Goal: Information Seeking & Learning: Learn about a topic

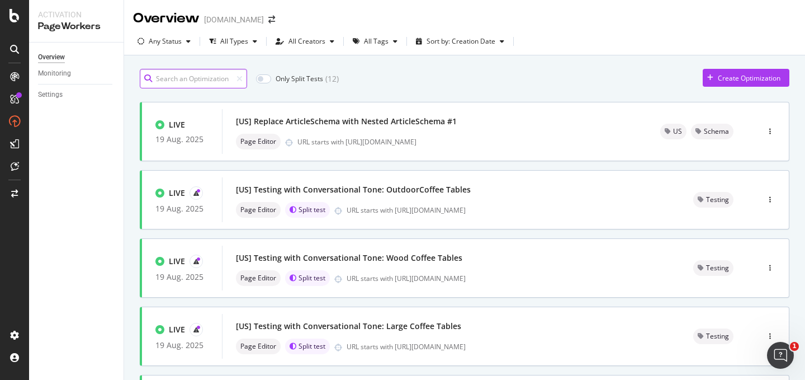
scroll to position [1, 0]
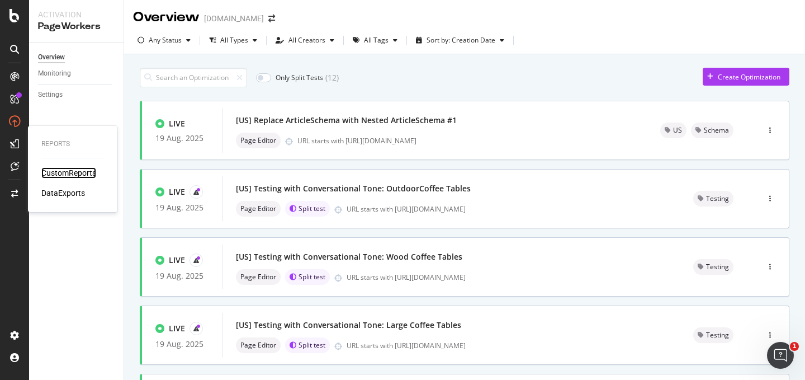
click at [59, 172] on div "CustomReports" at bounding box center [68, 172] width 55 height 11
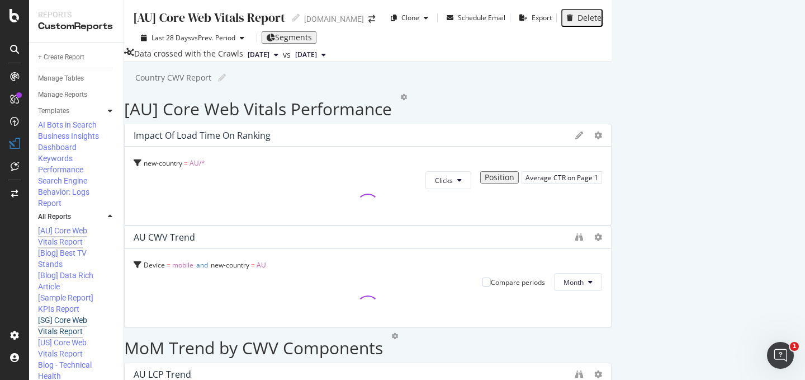
scroll to position [13, 0]
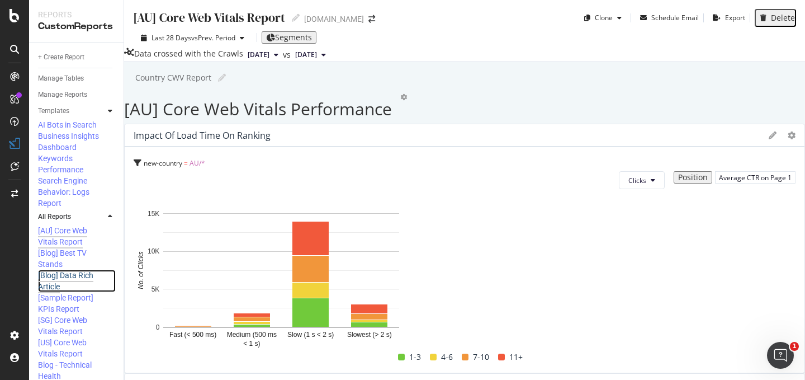
click at [73, 269] on div "[Blog] Data Rich Article" at bounding box center [72, 280] width 68 height 22
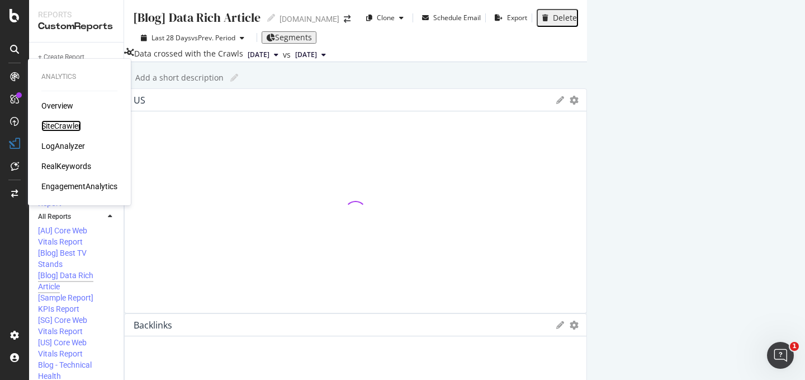
click at [65, 127] on div "SiteCrawler" at bounding box center [61, 125] width 40 height 11
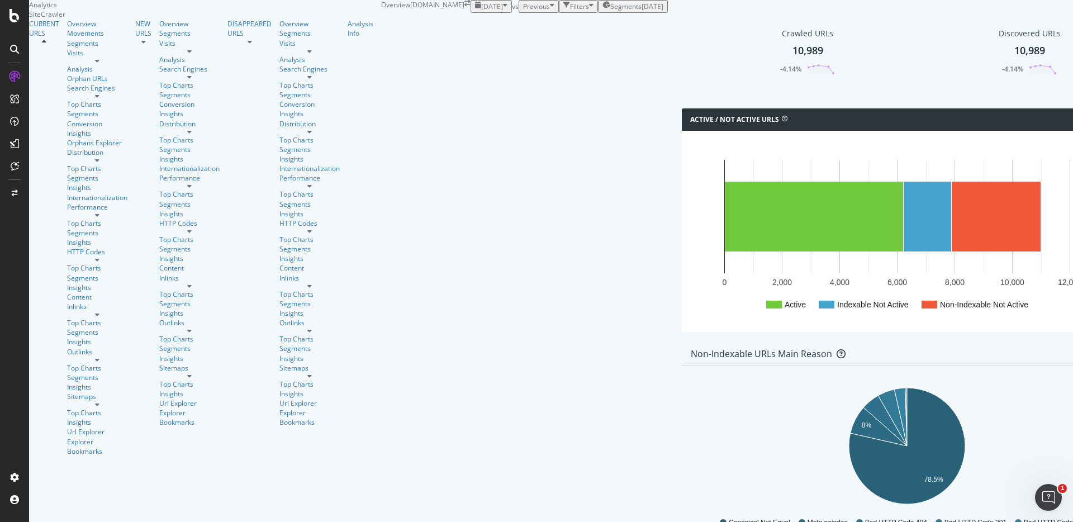
click at [589, 11] on div "button" at bounding box center [591, 7] width 4 height 10
click at [481, 24] on div "Add Filter" at bounding box center [496, 20] width 30 height 10
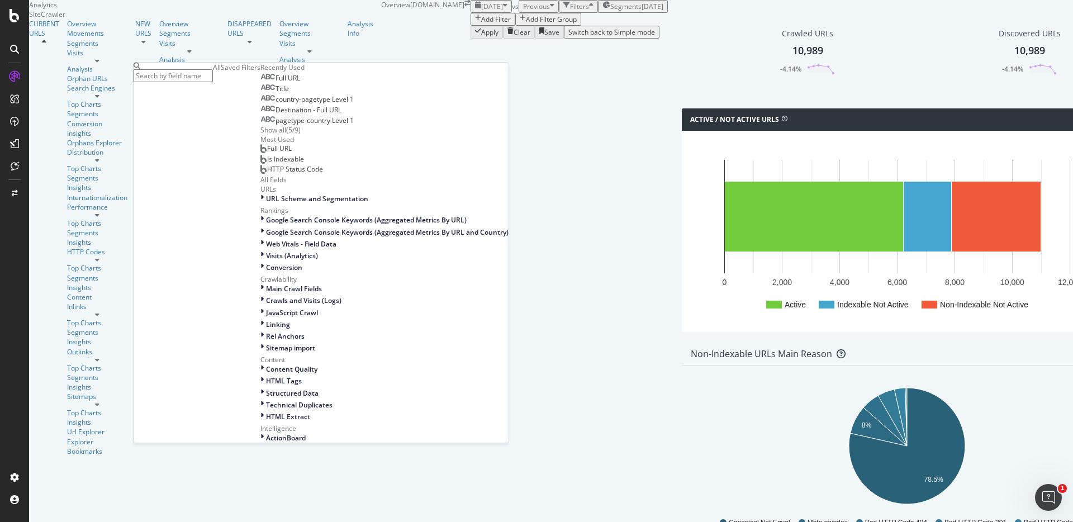
click at [212, 74] on input "text" at bounding box center [173, 75] width 79 height 13
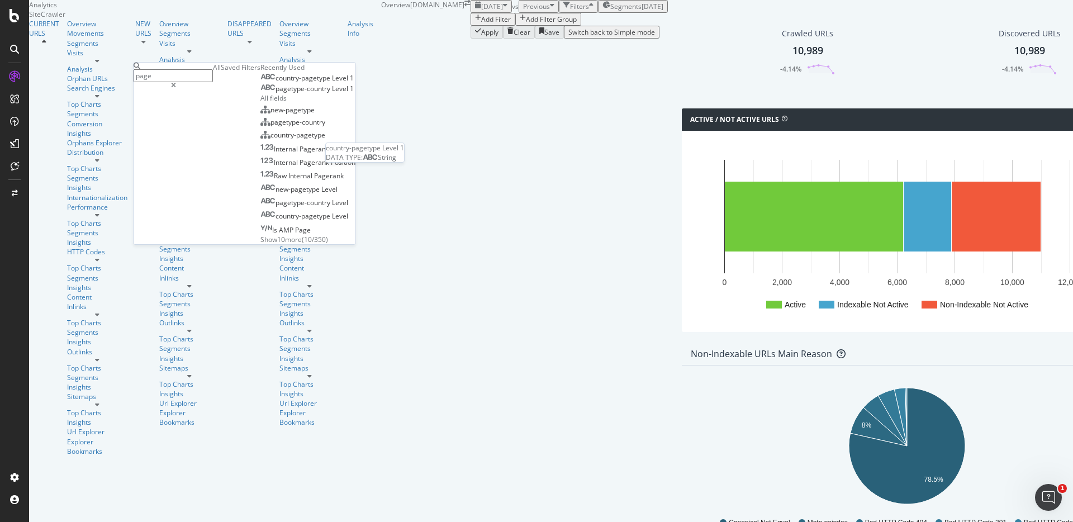
type input "page"
click at [276, 83] on span "country-pagetype" at bounding box center [304, 78] width 56 height 10
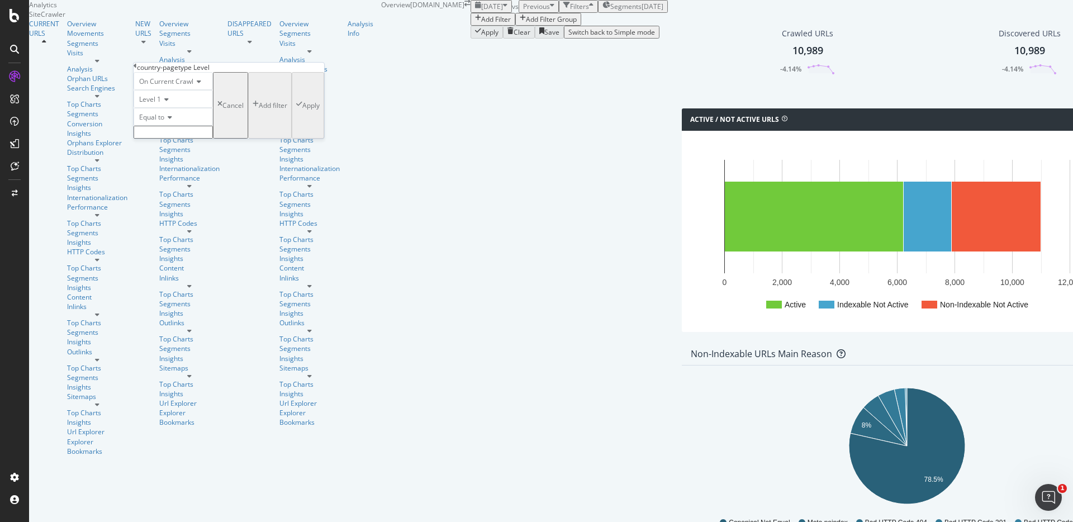
click at [171, 121] on icon at bounding box center [168, 117] width 8 height 7
click at [202, 126] on div "Equal to" at bounding box center [173, 117] width 79 height 18
click at [197, 139] on input "text" at bounding box center [173, 132] width 79 height 13
click at [213, 126] on div "Equal to" at bounding box center [173, 117] width 79 height 18
click at [169, 103] on icon at bounding box center [165, 99] width 8 height 7
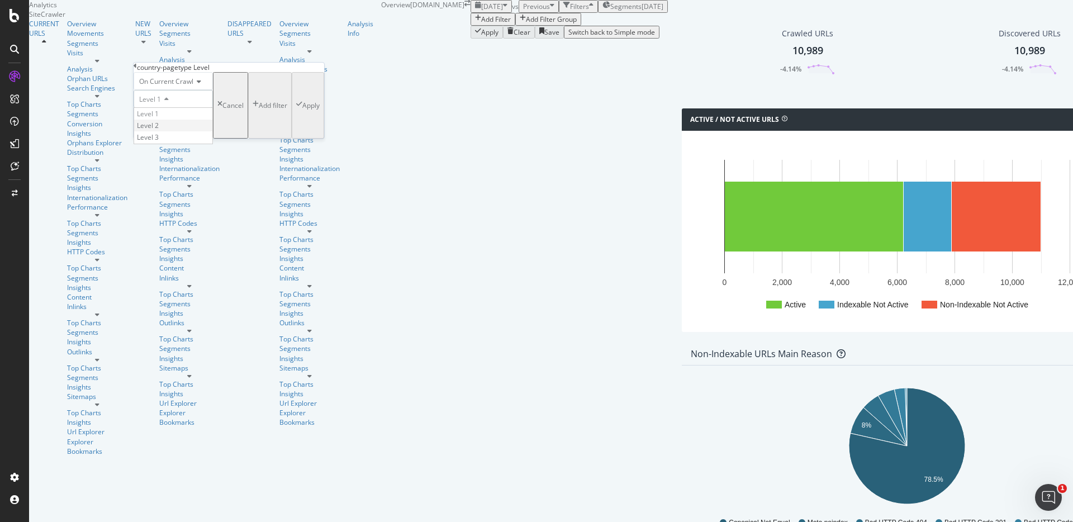
click at [159, 130] on span "Level 2" at bounding box center [148, 126] width 22 height 10
click at [175, 139] on input "text" at bounding box center [173, 132] width 79 height 13
click at [165, 108] on div "Level 2" at bounding box center [173, 99] width 79 height 18
click at [170, 131] on div "Level 2" at bounding box center [173, 126] width 78 height 12
click at [165, 108] on div "Level 2" at bounding box center [173, 99] width 79 height 18
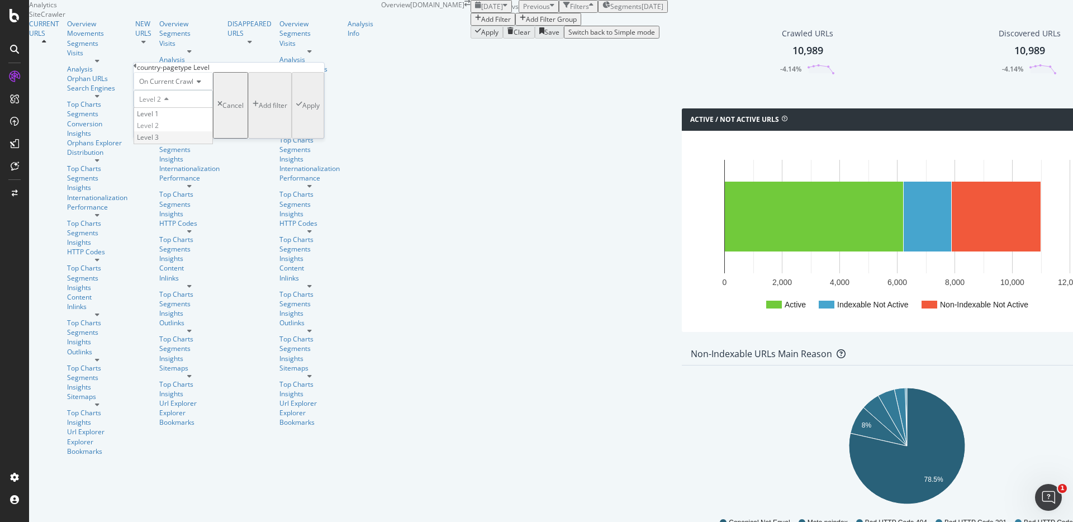
click at [159, 142] on span "Level 3" at bounding box center [148, 137] width 22 height 10
click at [178, 139] on input "text" at bounding box center [173, 132] width 79 height 13
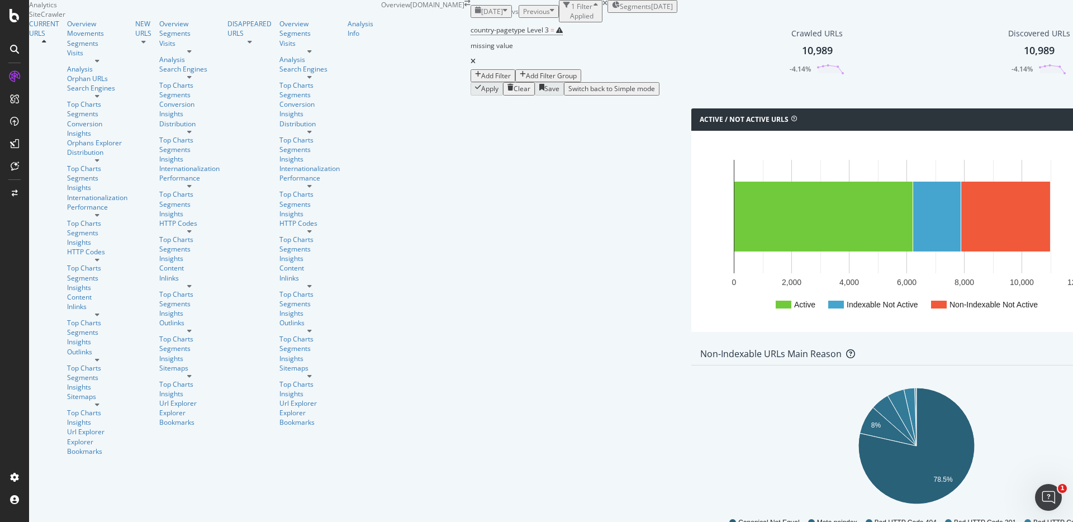
click at [471, 65] on icon at bounding box center [473, 61] width 5 height 7
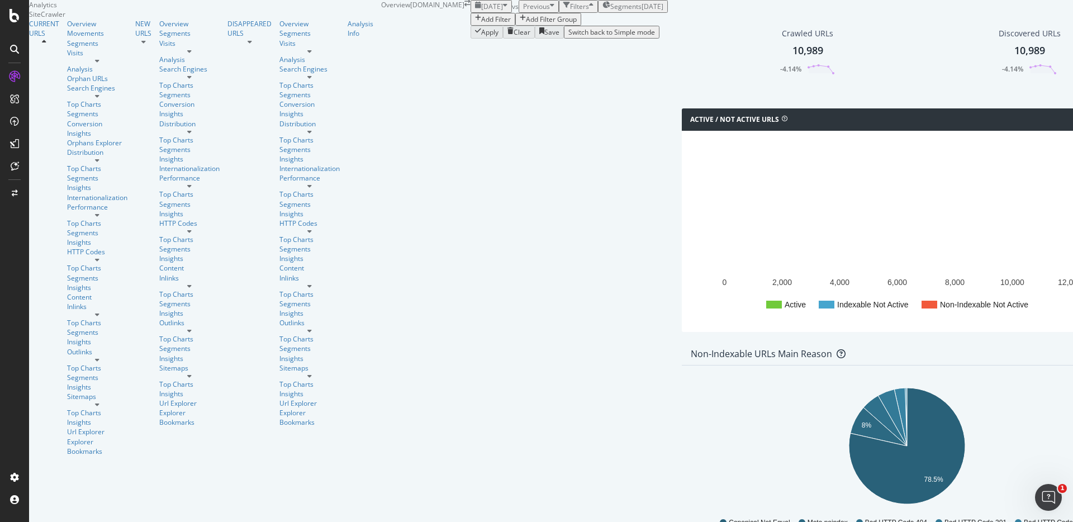
scroll to position [1150, 0]
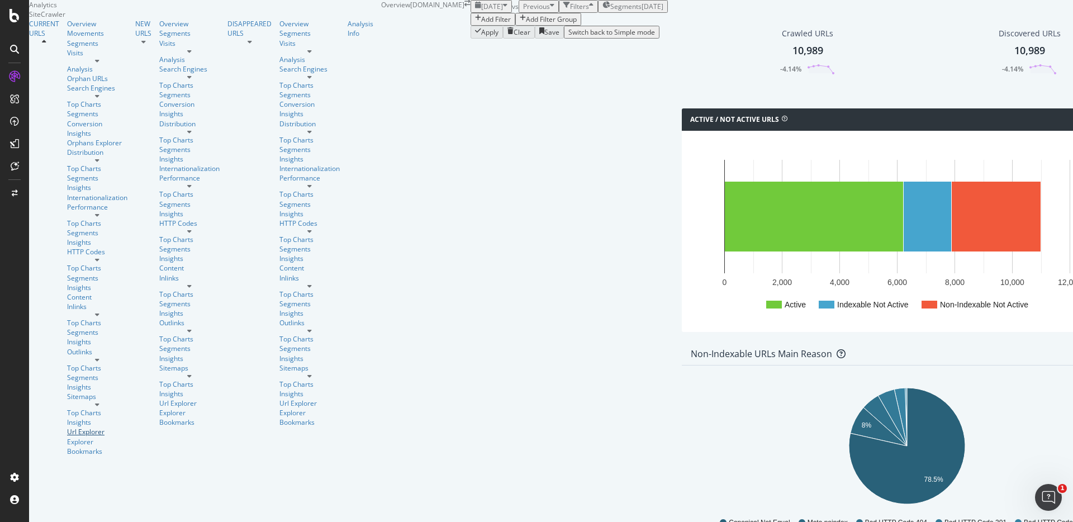
click at [67, 379] on div "Url Explorer" at bounding box center [97, 432] width 60 height 10
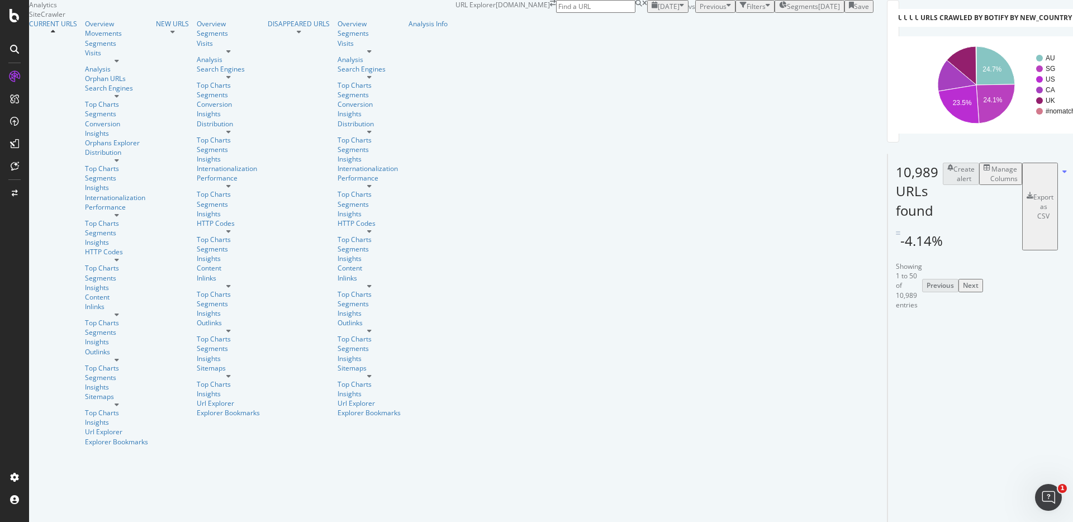
click at [747, 11] on div "Filters" at bounding box center [756, 7] width 19 height 10
click at [658, 24] on div "Add Filter" at bounding box center [673, 20] width 30 height 10
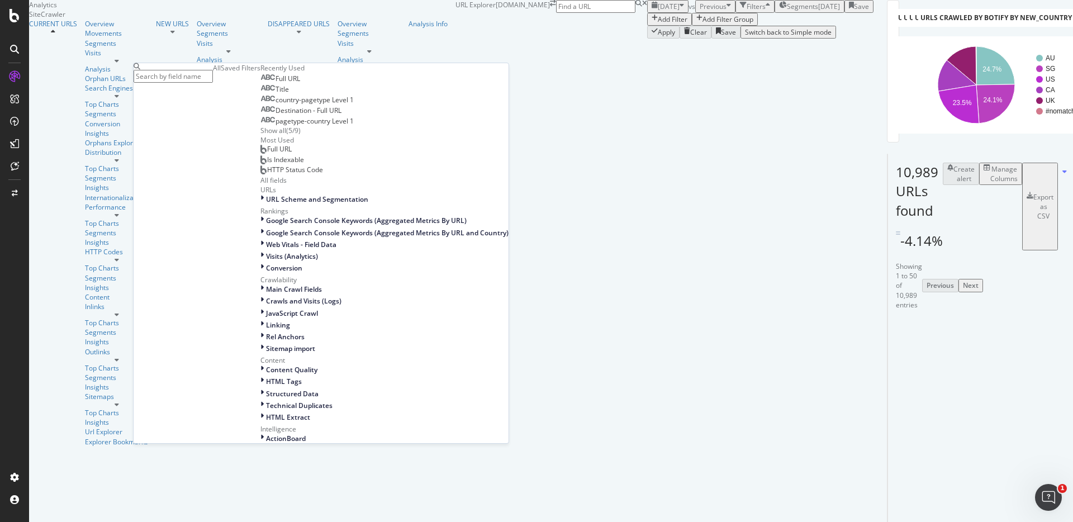
scroll to position [70, 0]
click at [213, 73] on input "text" at bounding box center [173, 76] width 79 height 13
type input "o"
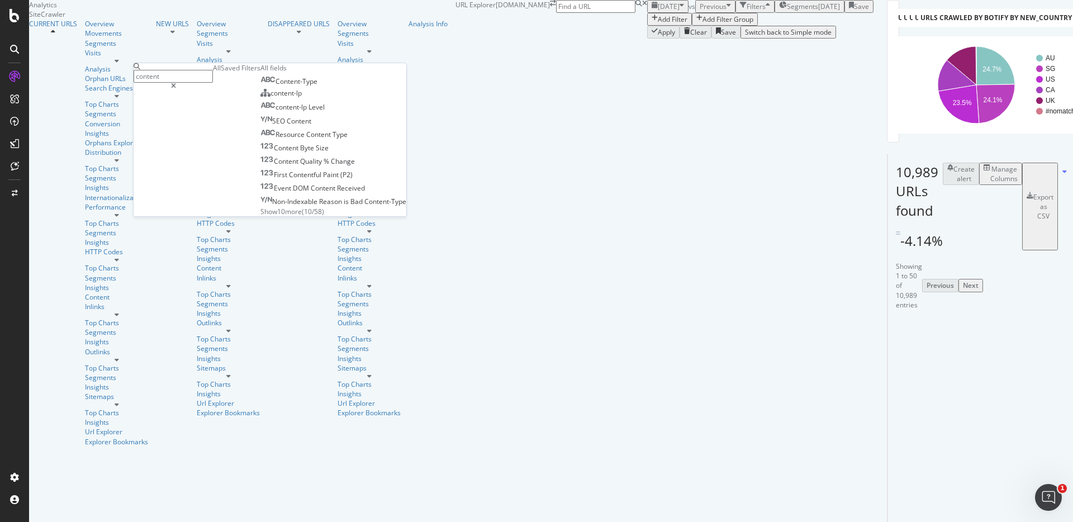
scroll to position [0, 0]
type input "content"
click at [276, 86] on span "Content-Type" at bounding box center [297, 82] width 42 height 10
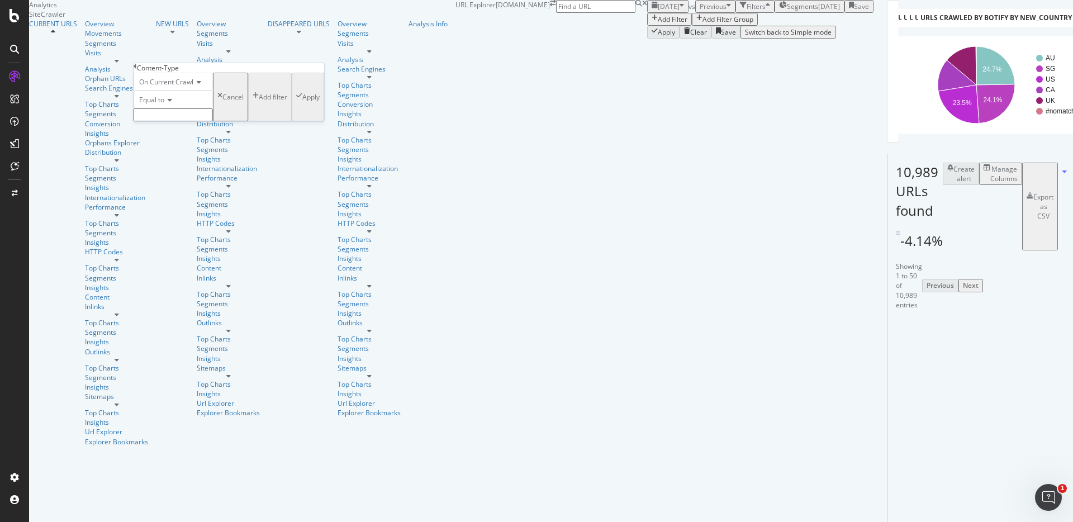
click at [202, 121] on input "text" at bounding box center [173, 114] width 79 height 13
click at [143, 73] on div "Content-Type" at bounding box center [229, 68] width 191 height 10
click at [137, 70] on icon at bounding box center [135, 66] width 3 height 7
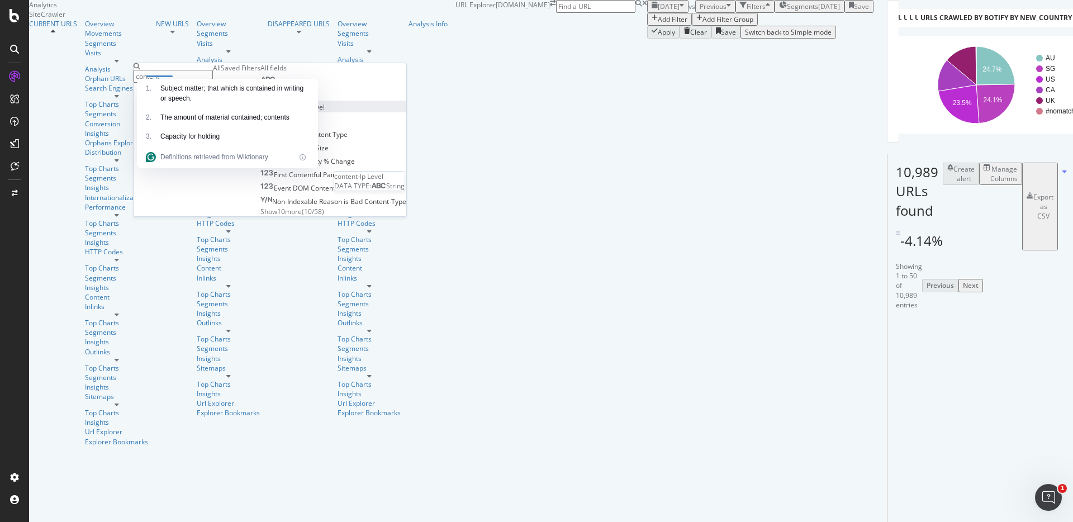
click at [309, 112] on span "Level" at bounding box center [317, 107] width 16 height 10
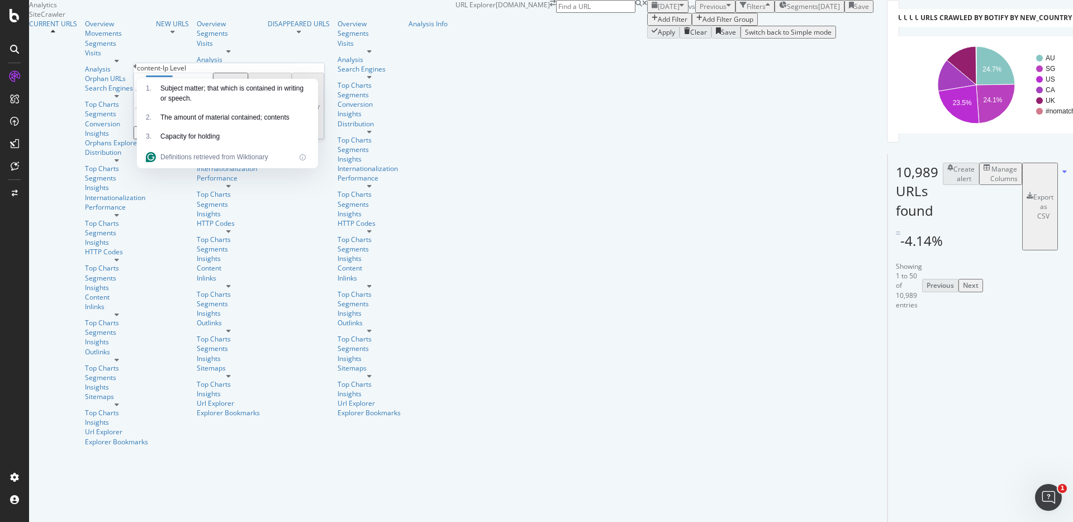
click at [258, 68] on div "content-lp Level" at bounding box center [229, 68] width 191 height 10
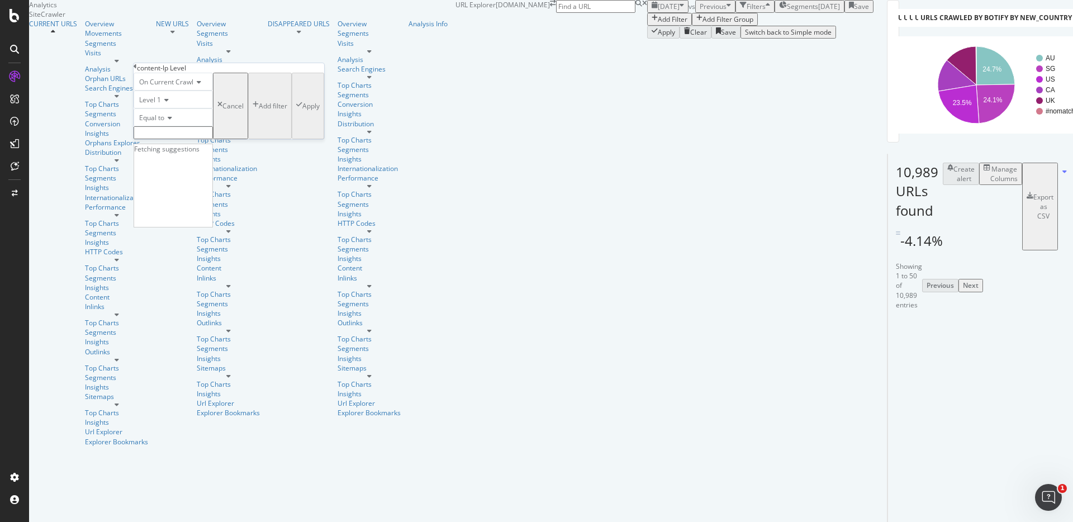
click at [171, 139] on input "text" at bounding box center [173, 132] width 79 height 13
click at [169, 150] on span "non-optimised" at bounding box center [153, 145] width 32 height 10
type input "non-optimised"
click at [302, 114] on div "Apply" at bounding box center [310, 110] width 17 height 10
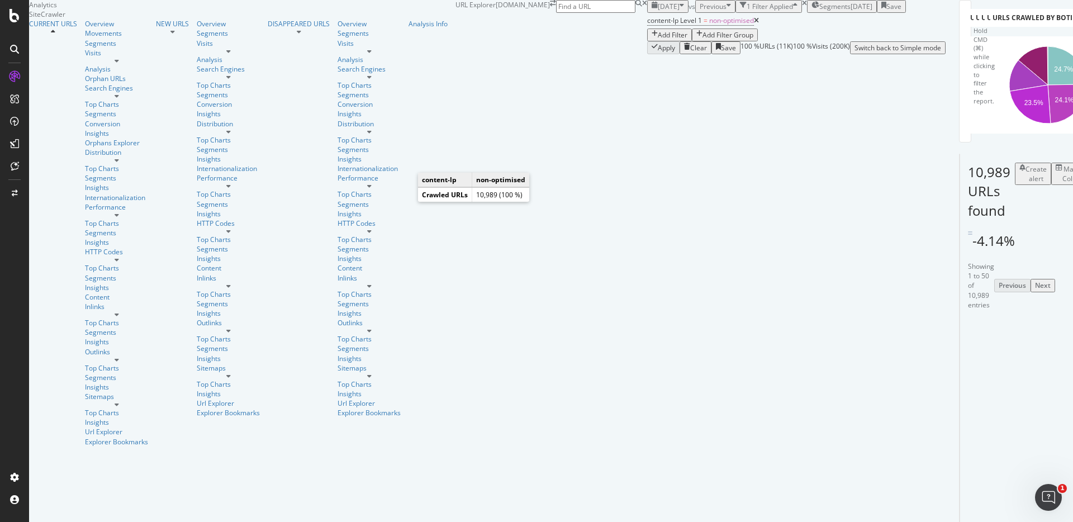
click at [804, 89] on text "100%" at bounding box center [1031, 85] width 17 height 8
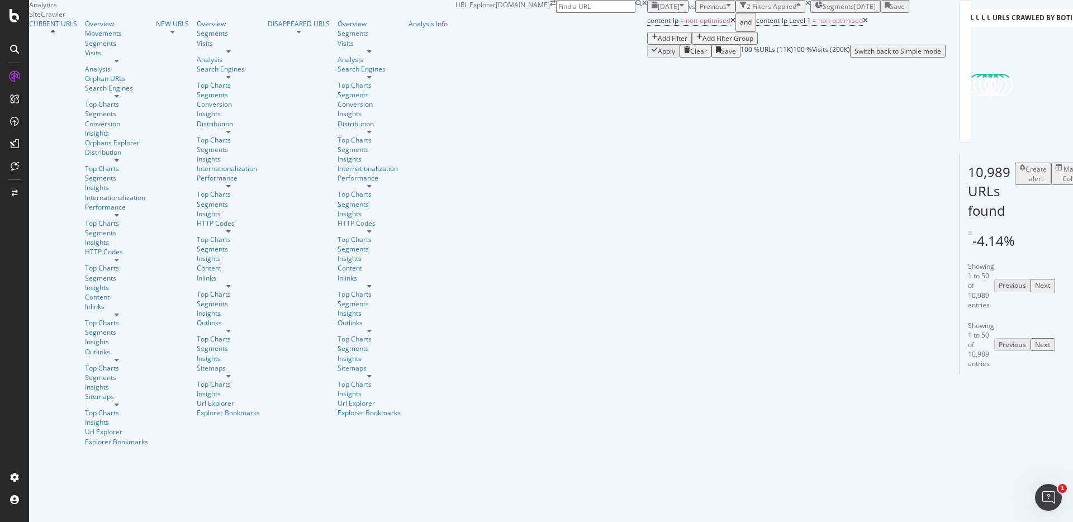
click at [804, 24] on icon at bounding box center [865, 20] width 5 height 7
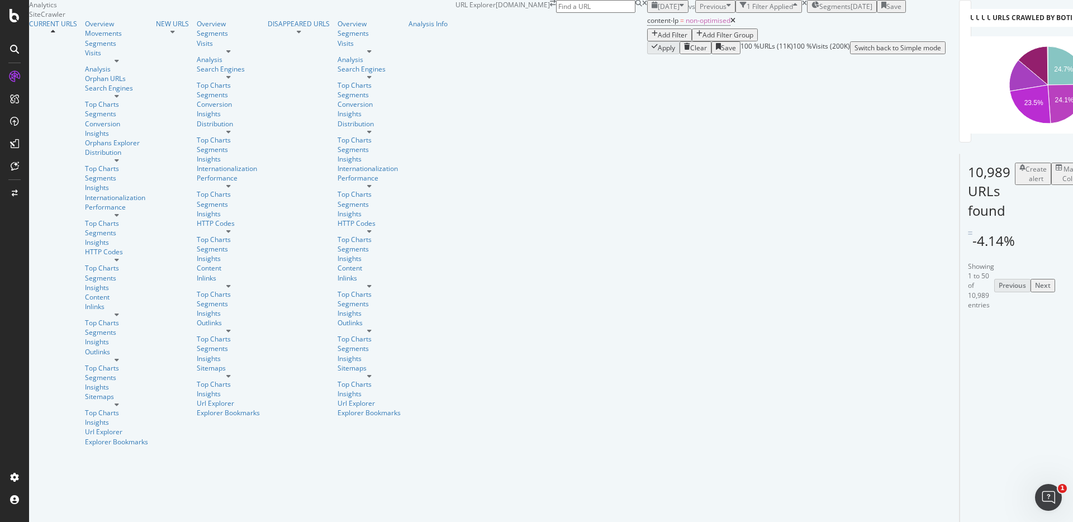
click at [731, 24] on icon at bounding box center [733, 20] width 5 height 7
